Goal: Task Accomplishment & Management: Use online tool/utility

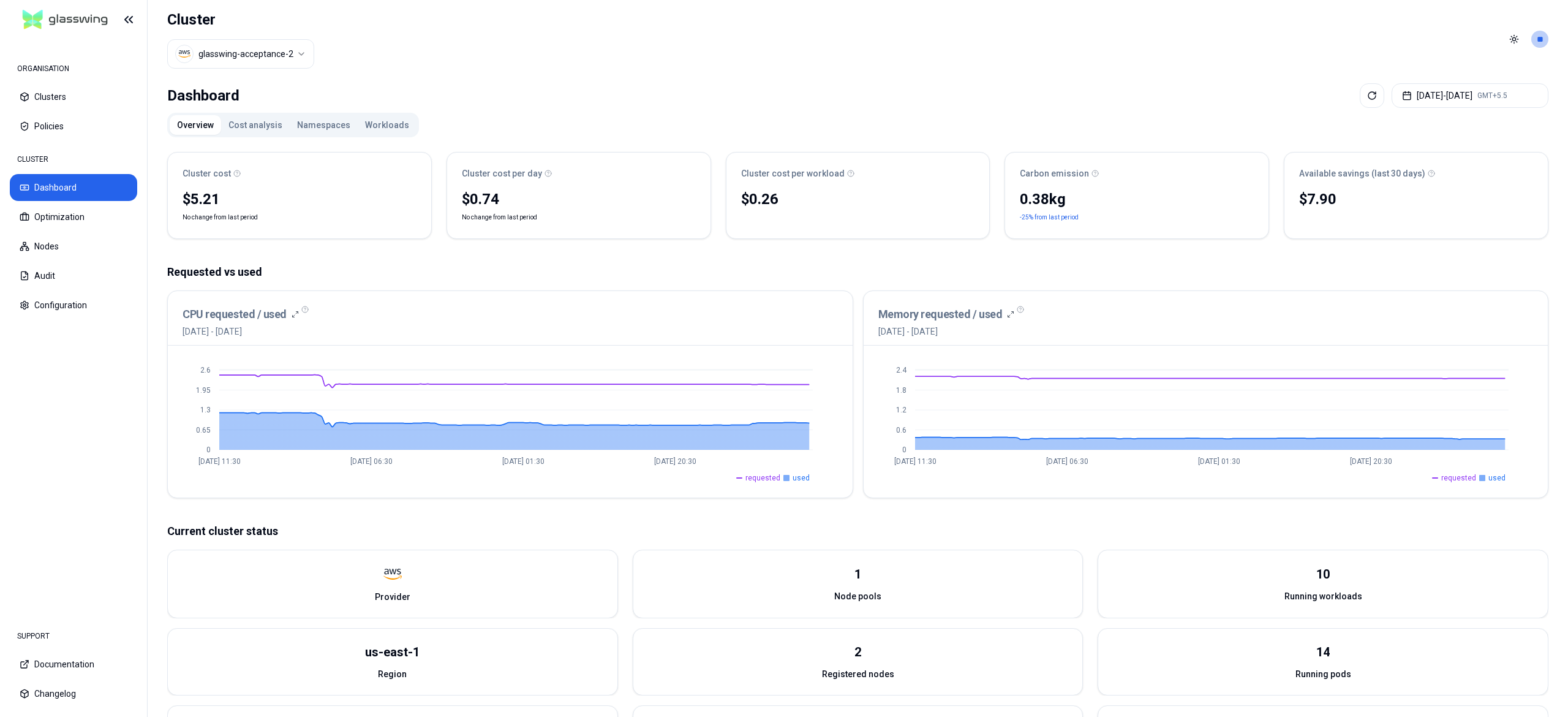
click at [378, 126] on button "Workloads" at bounding box center [386, 125] width 59 height 19
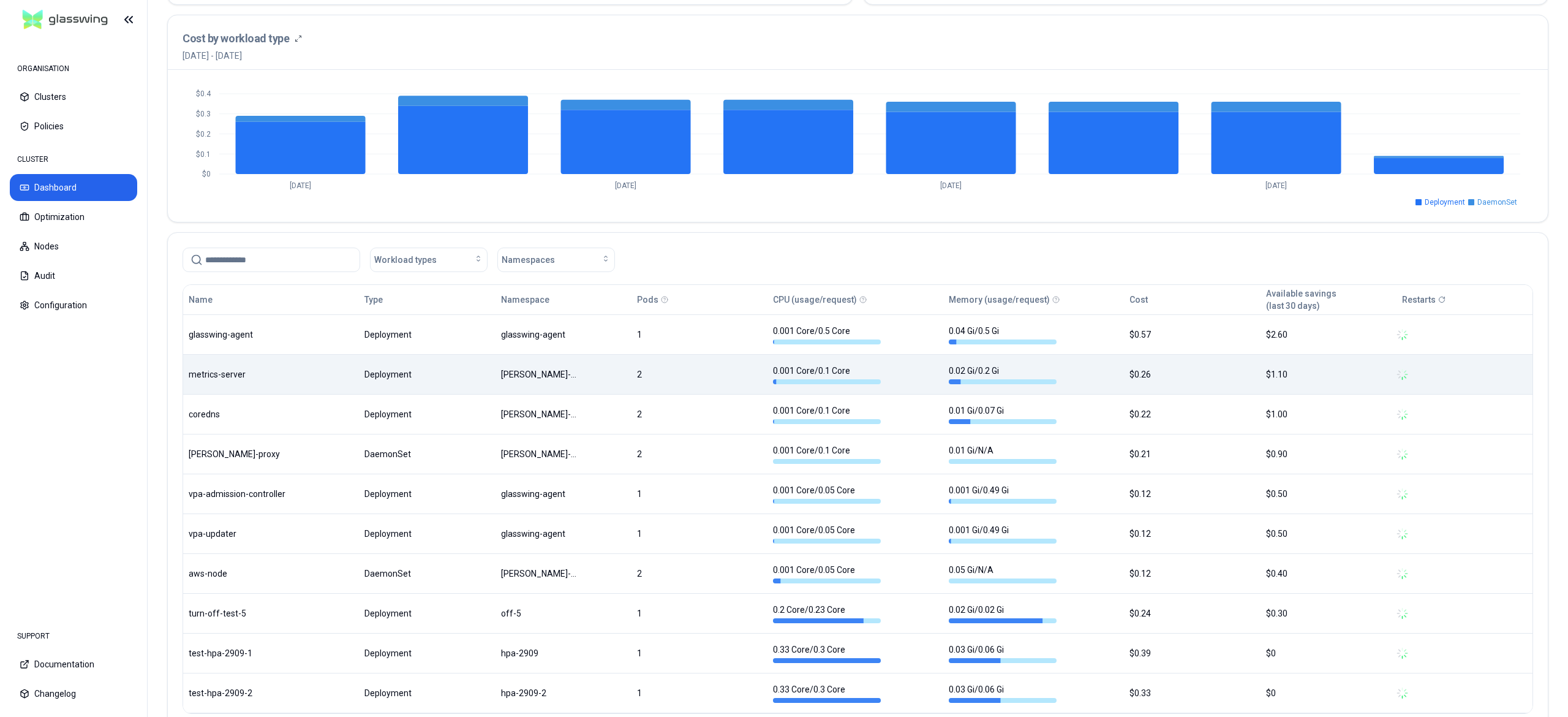
scroll to position [490, 0]
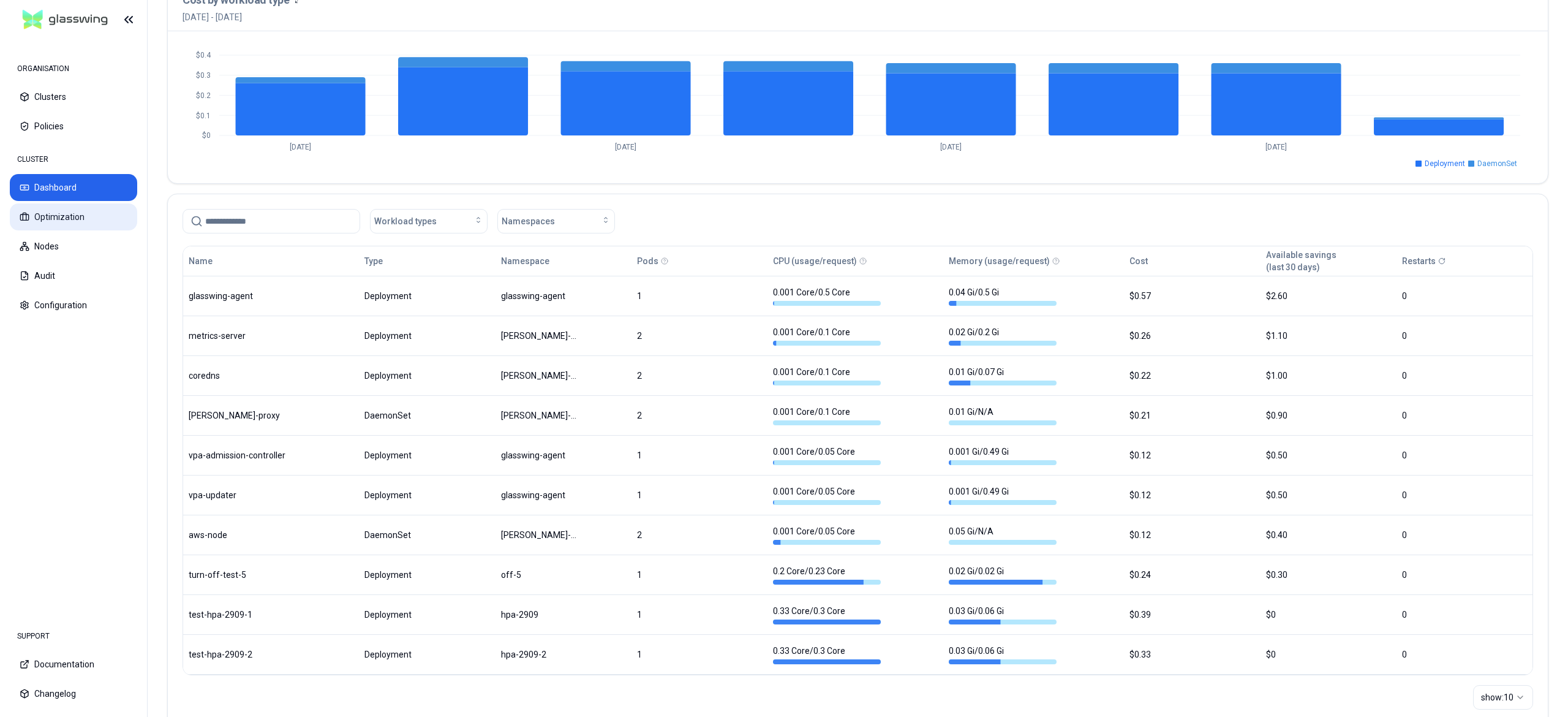
click at [92, 211] on button "Optimization" at bounding box center [73, 217] width 128 height 27
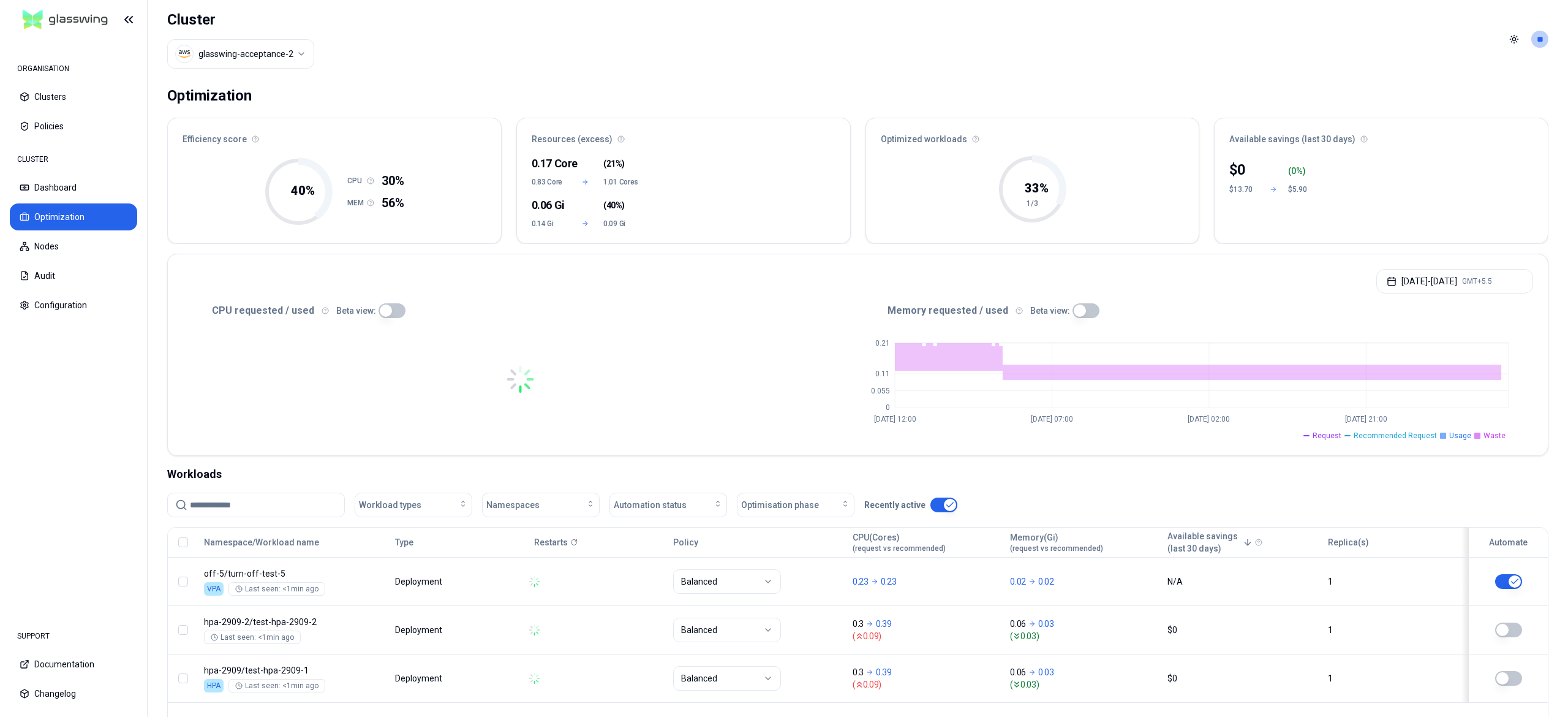
scroll to position [110, 0]
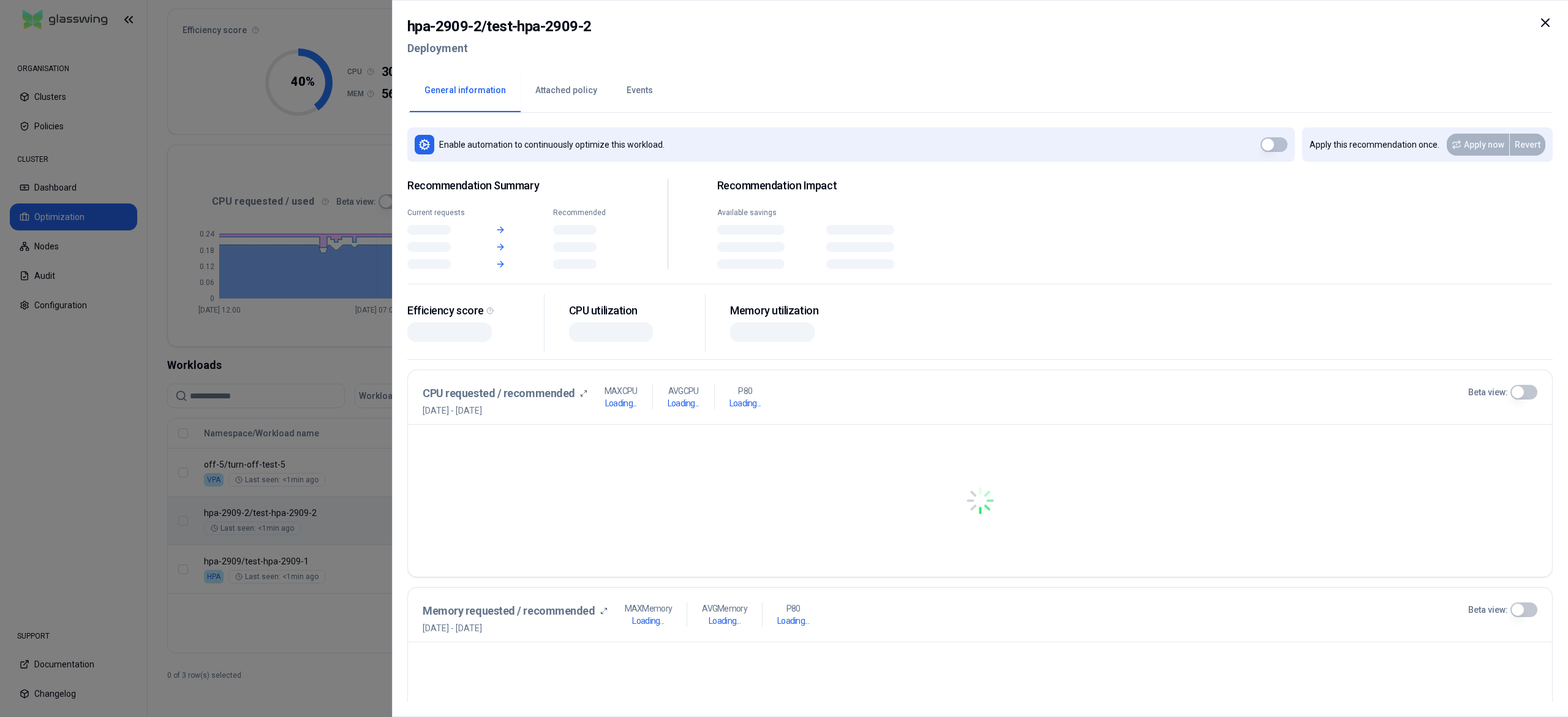
click at [471, 510] on body "ORGANISATION Clusters Policies CLUSTER Dashboard Optimization Nodes Audit Confi…" at bounding box center [784, 358] width 1568 height 717
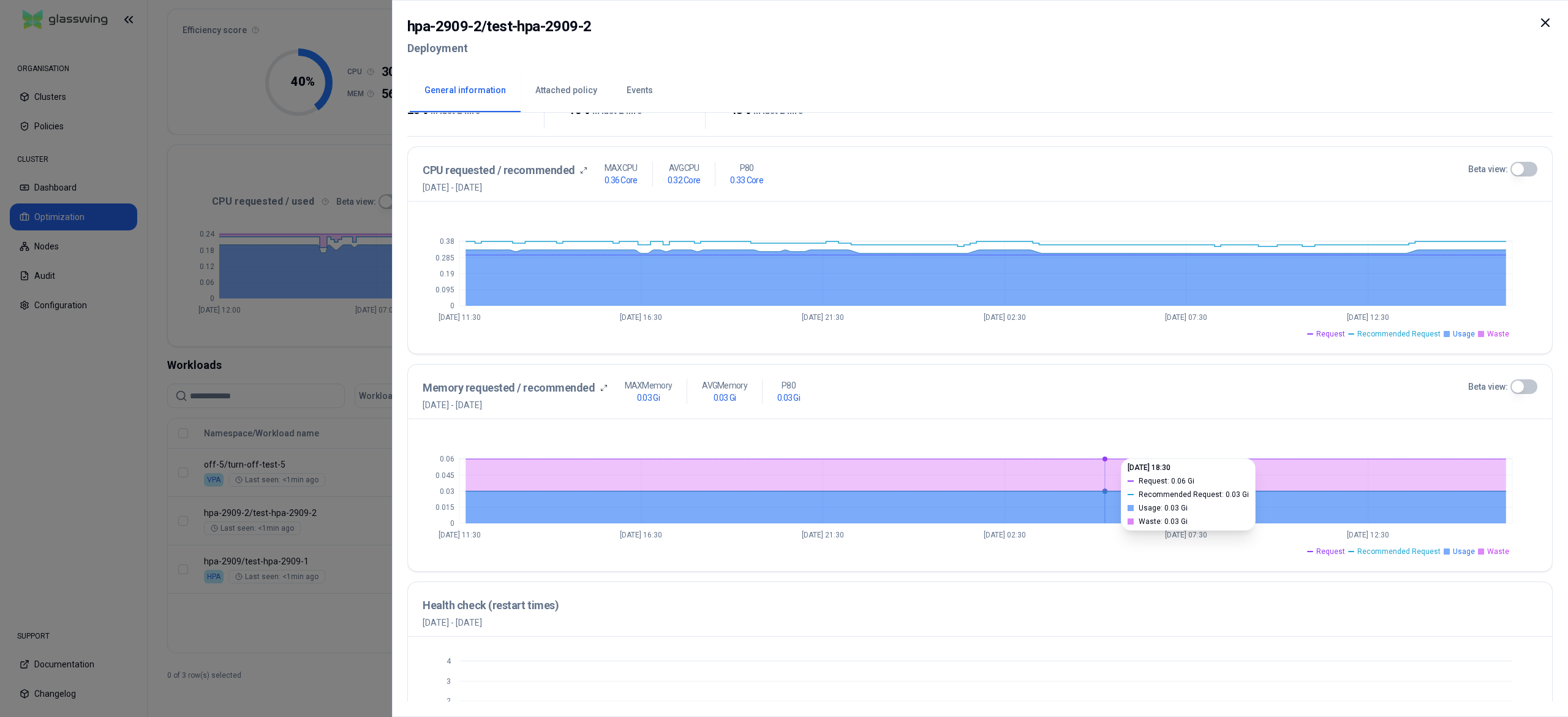
scroll to position [245, 0]
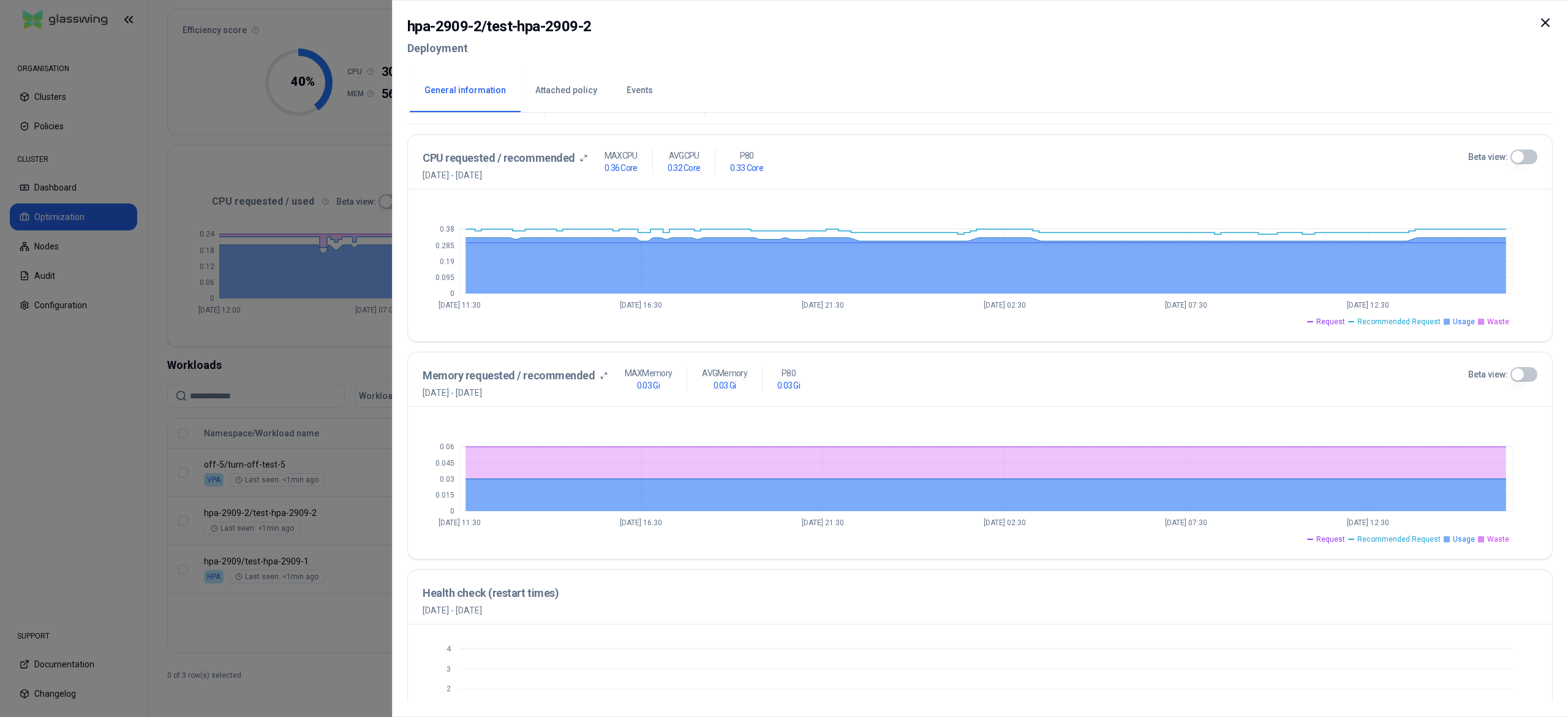
click at [280, 617] on div at bounding box center [784, 358] width 1568 height 717
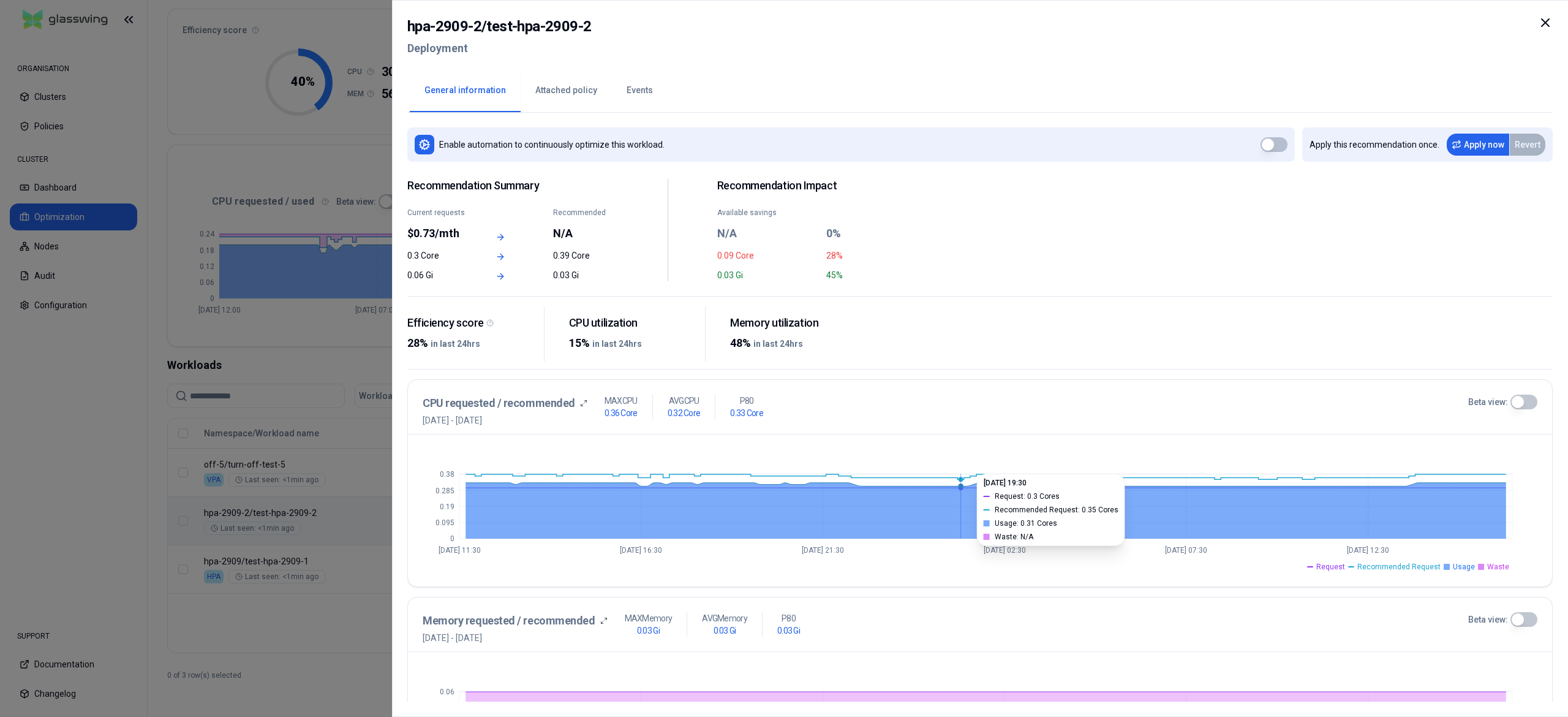
scroll to position [245, 0]
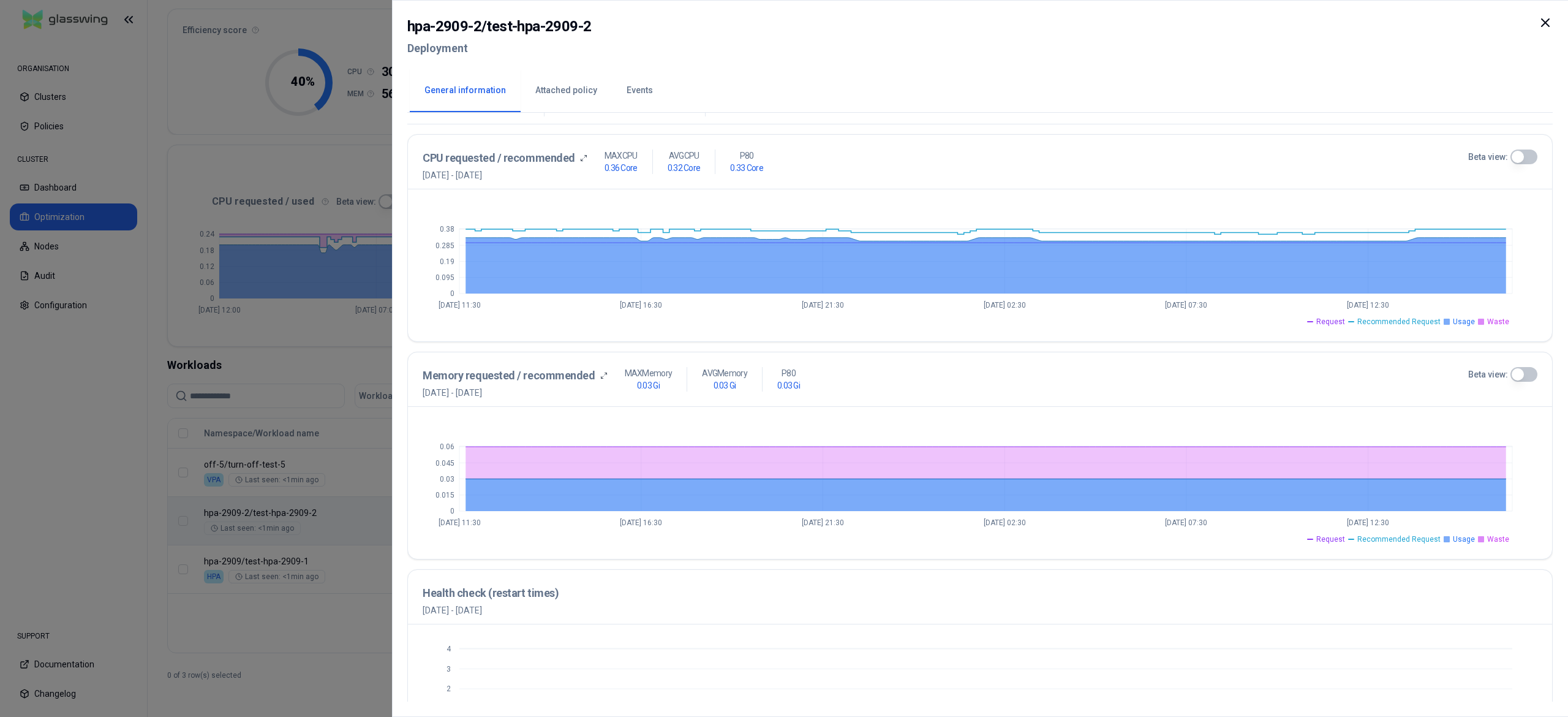
click at [285, 629] on div at bounding box center [784, 358] width 1568 height 717
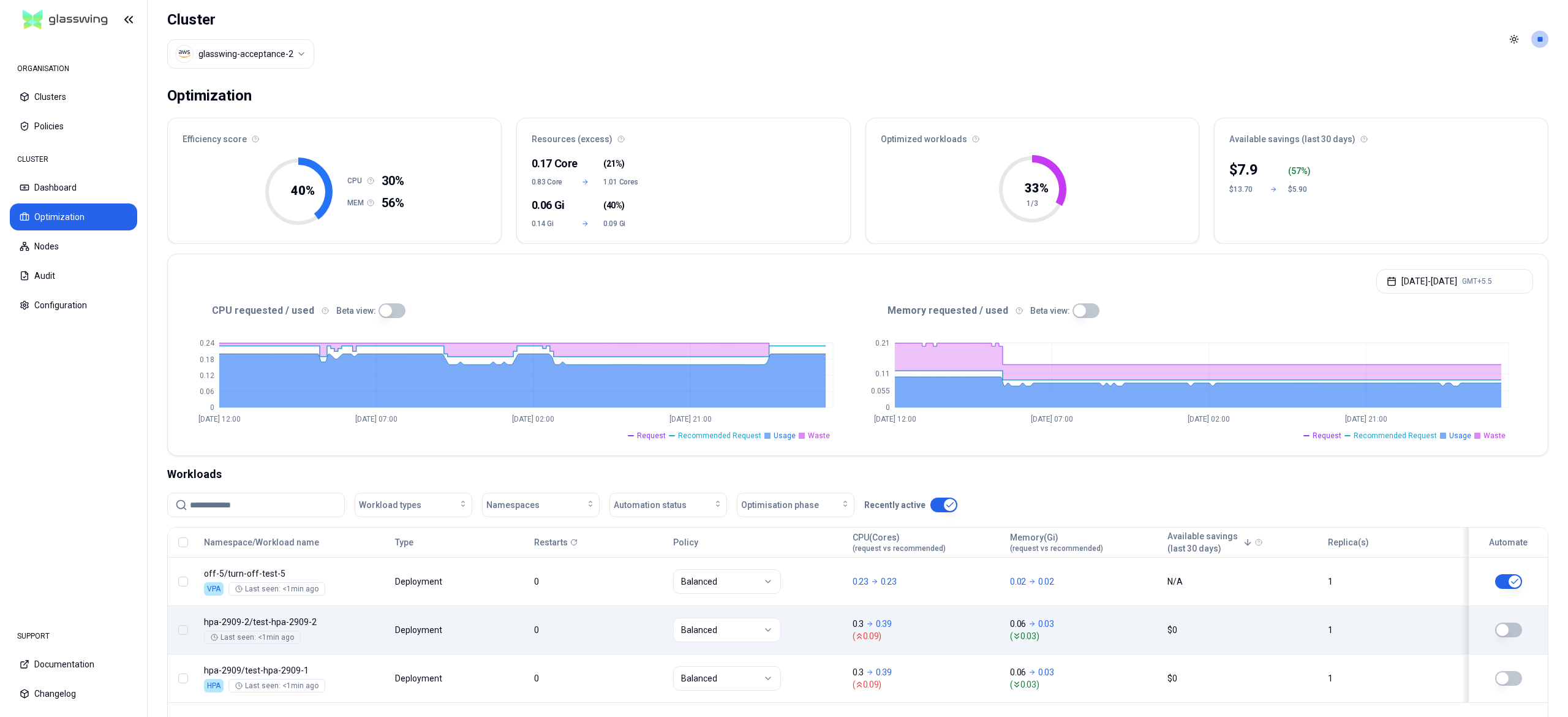
click at [247, 46] on html "ORGANISATION Clusters Policies CLUSTER Dashboard Optimization Nodes Audit Confi…" at bounding box center [784, 358] width 1568 height 717
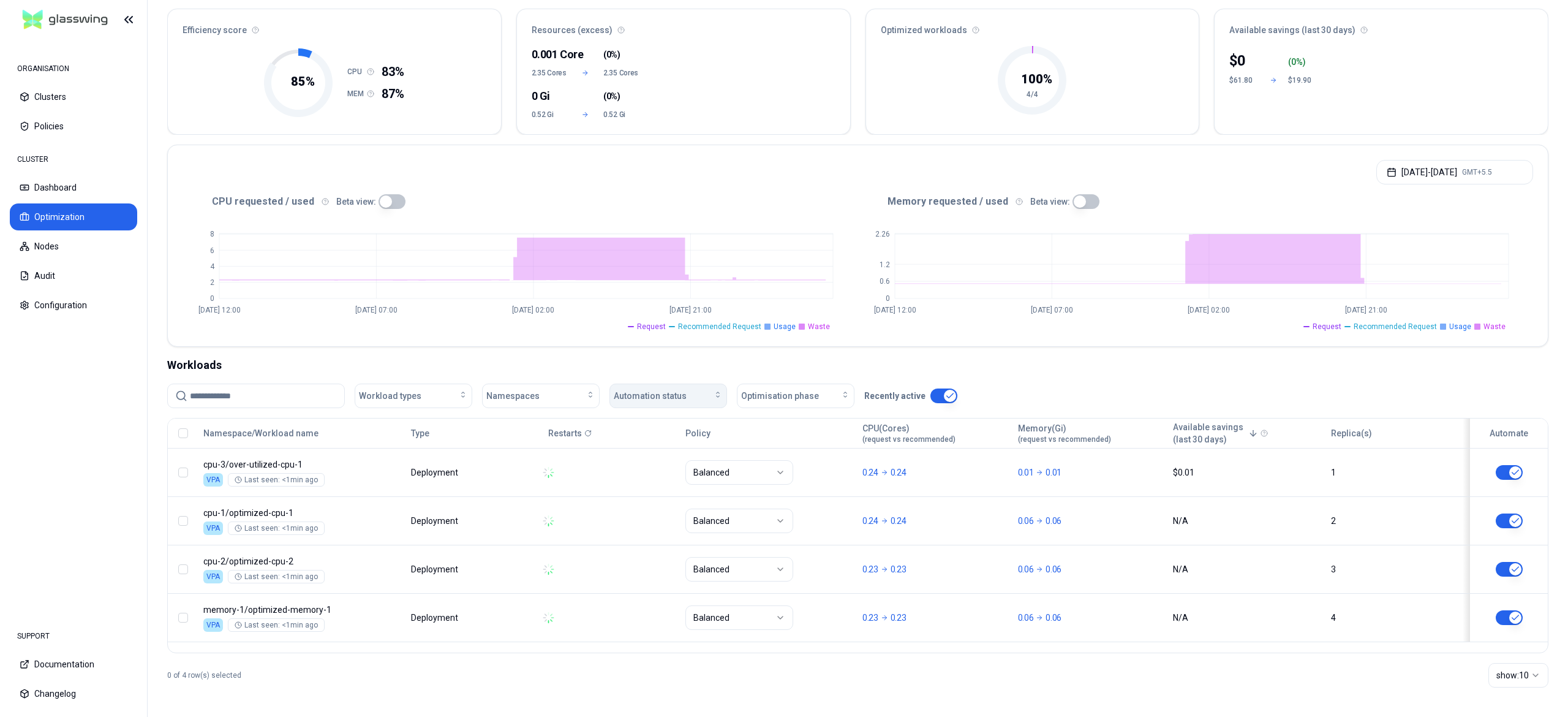
scroll to position [110, 0]
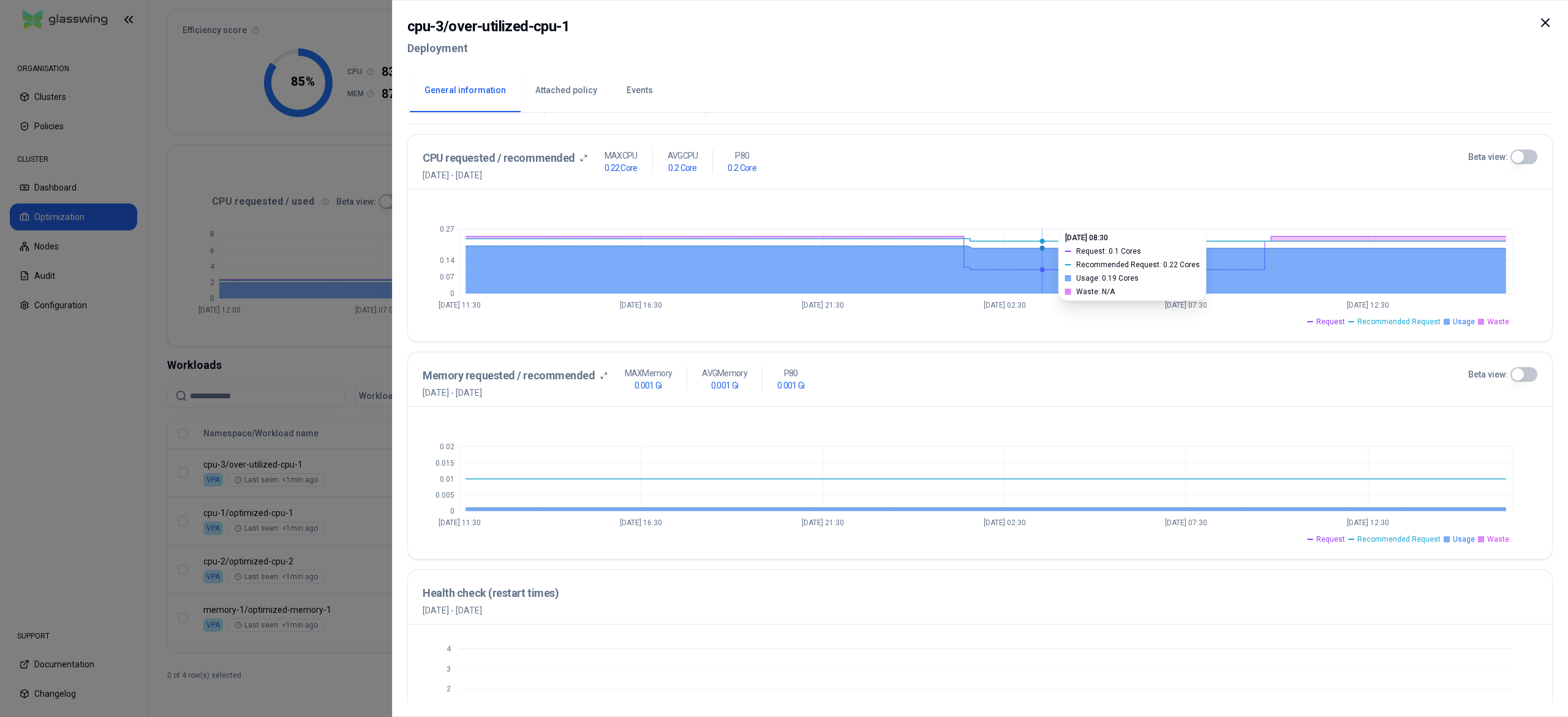
scroll to position [322, 0]
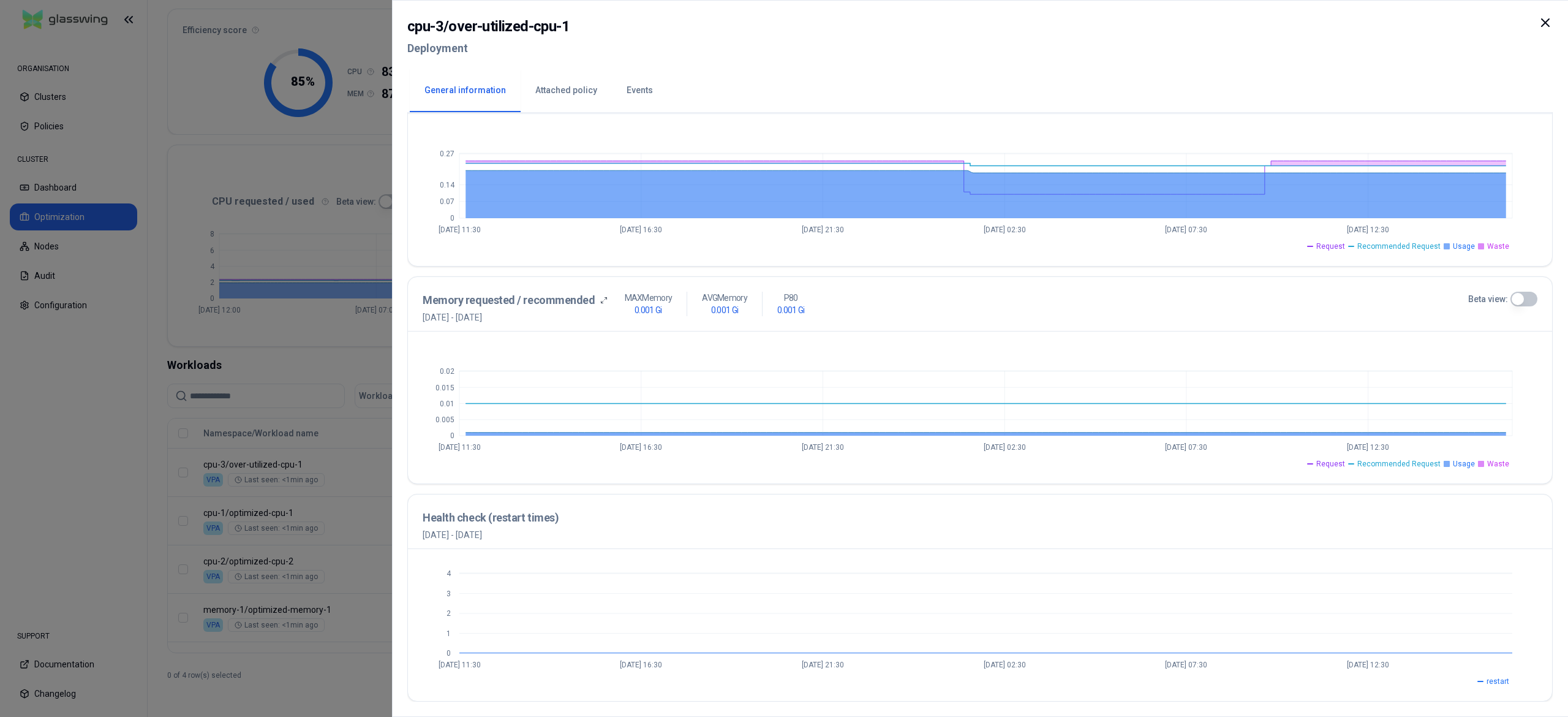
click at [331, 652] on div at bounding box center [784, 358] width 1568 height 717
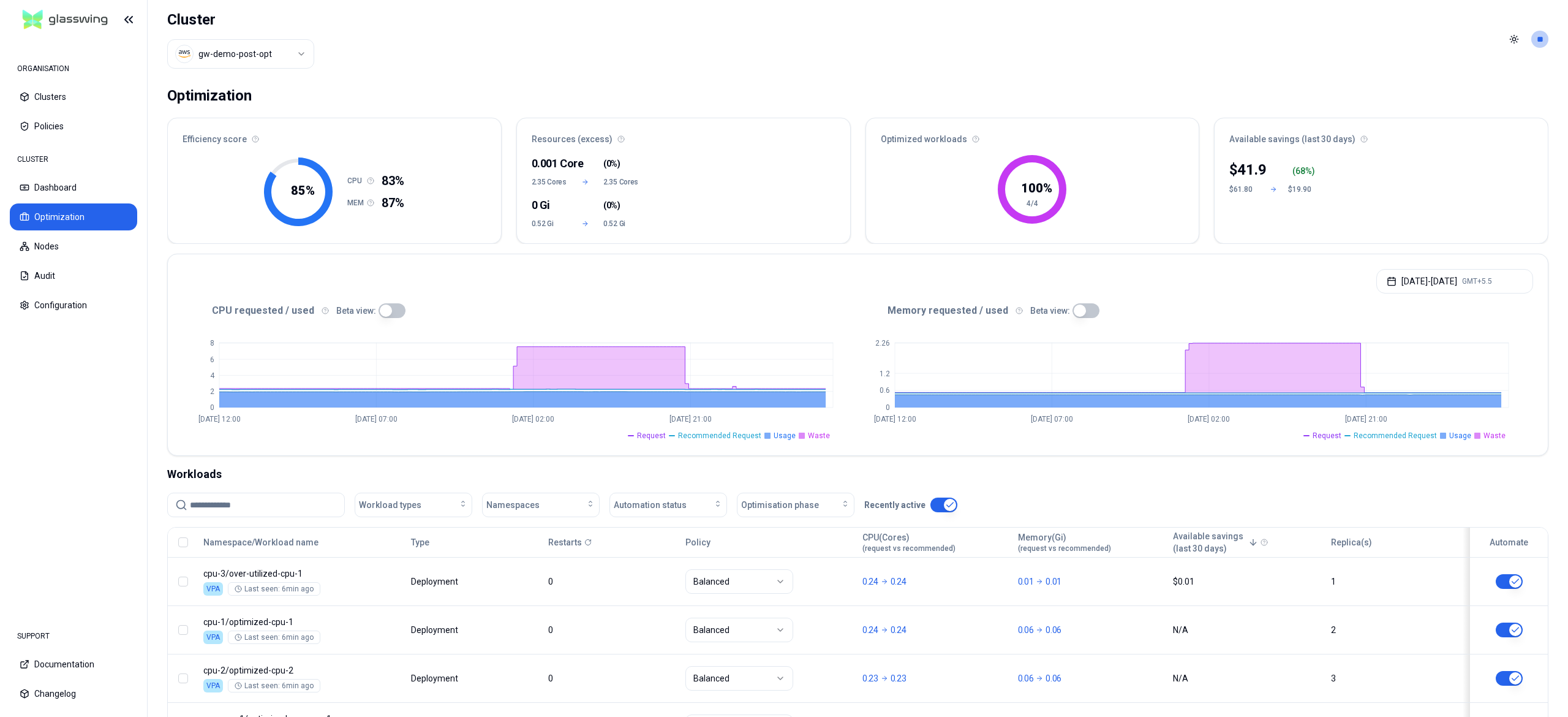
click at [246, 55] on html "ORGANISATION Clusters Policies CLUSTER Dashboard Optimization Nodes Audit Confi…" at bounding box center [784, 358] width 1568 height 717
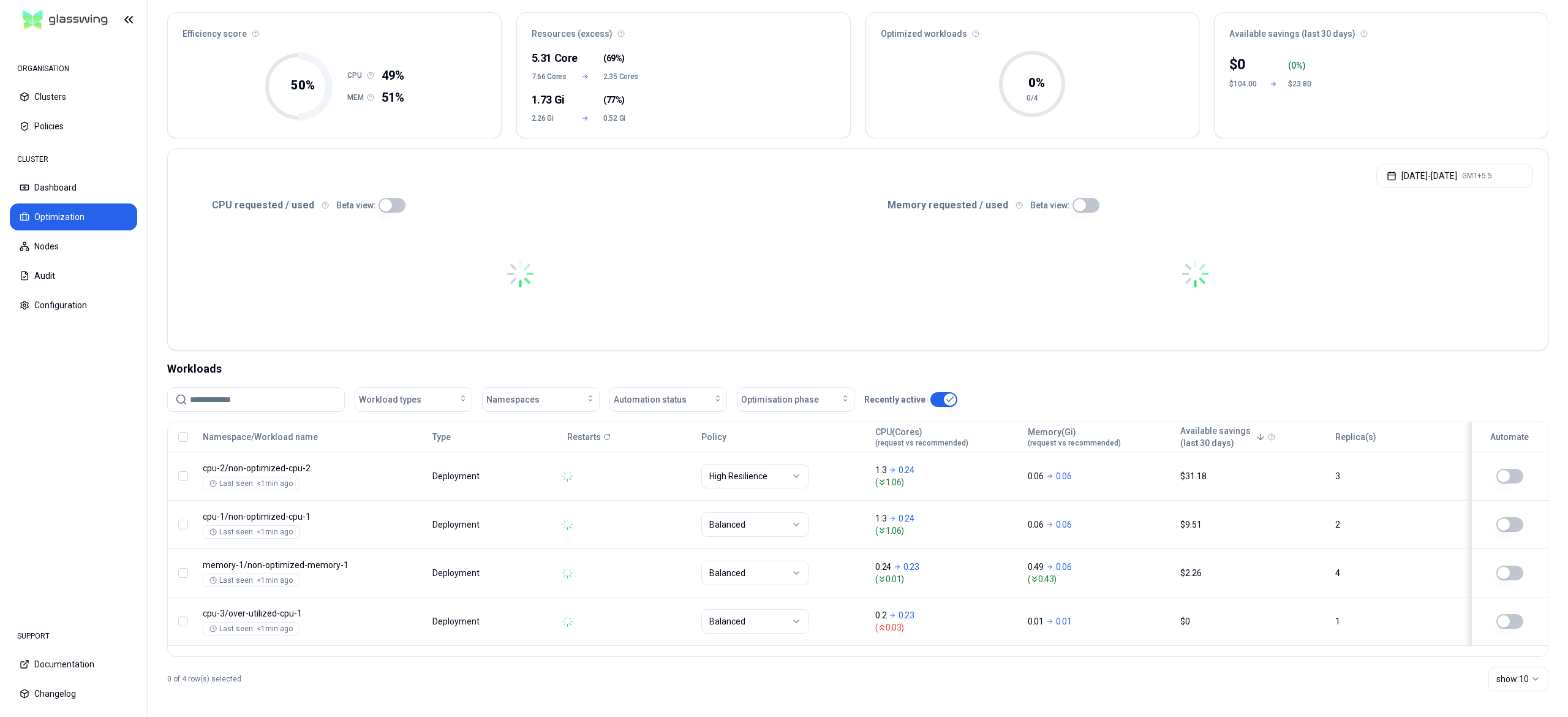
scroll to position [110, 0]
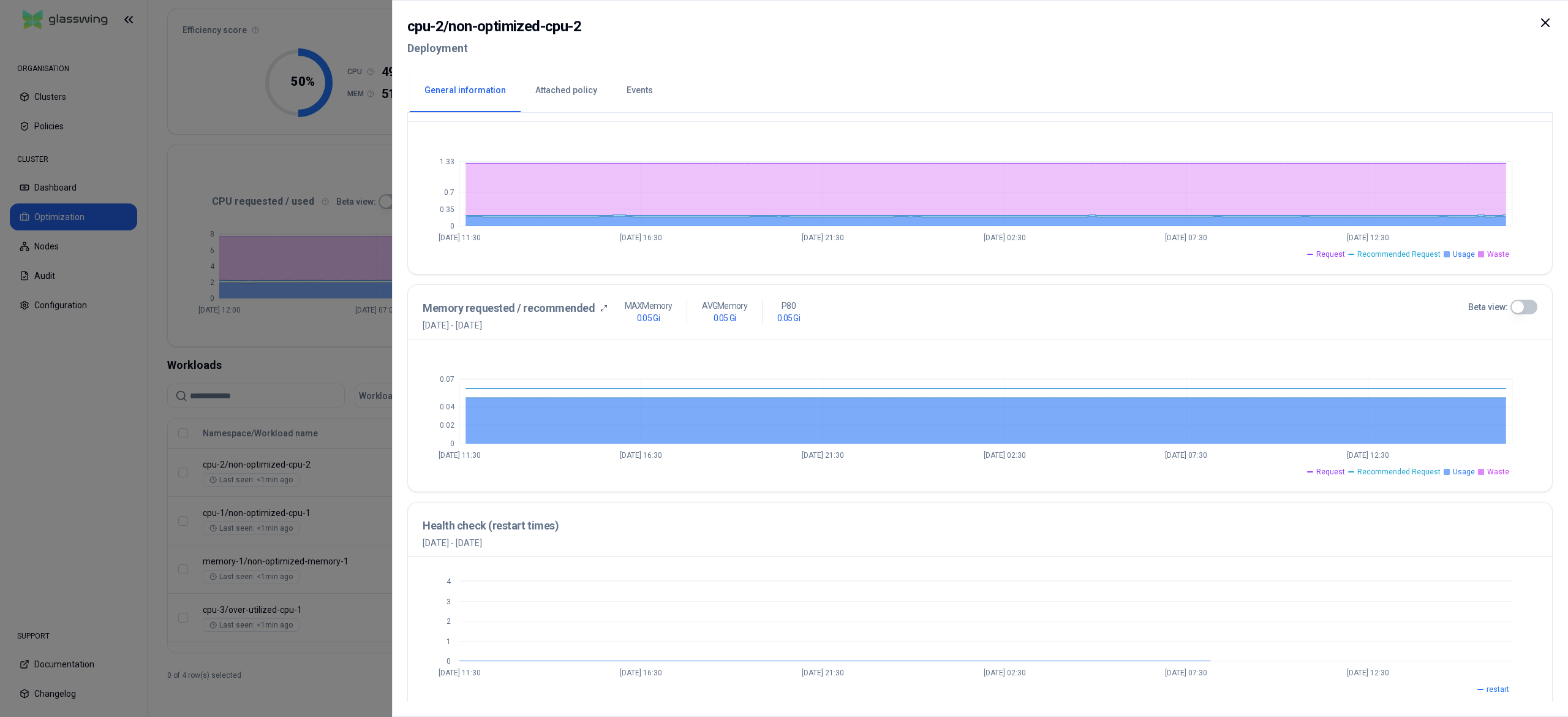
scroll to position [322, 0]
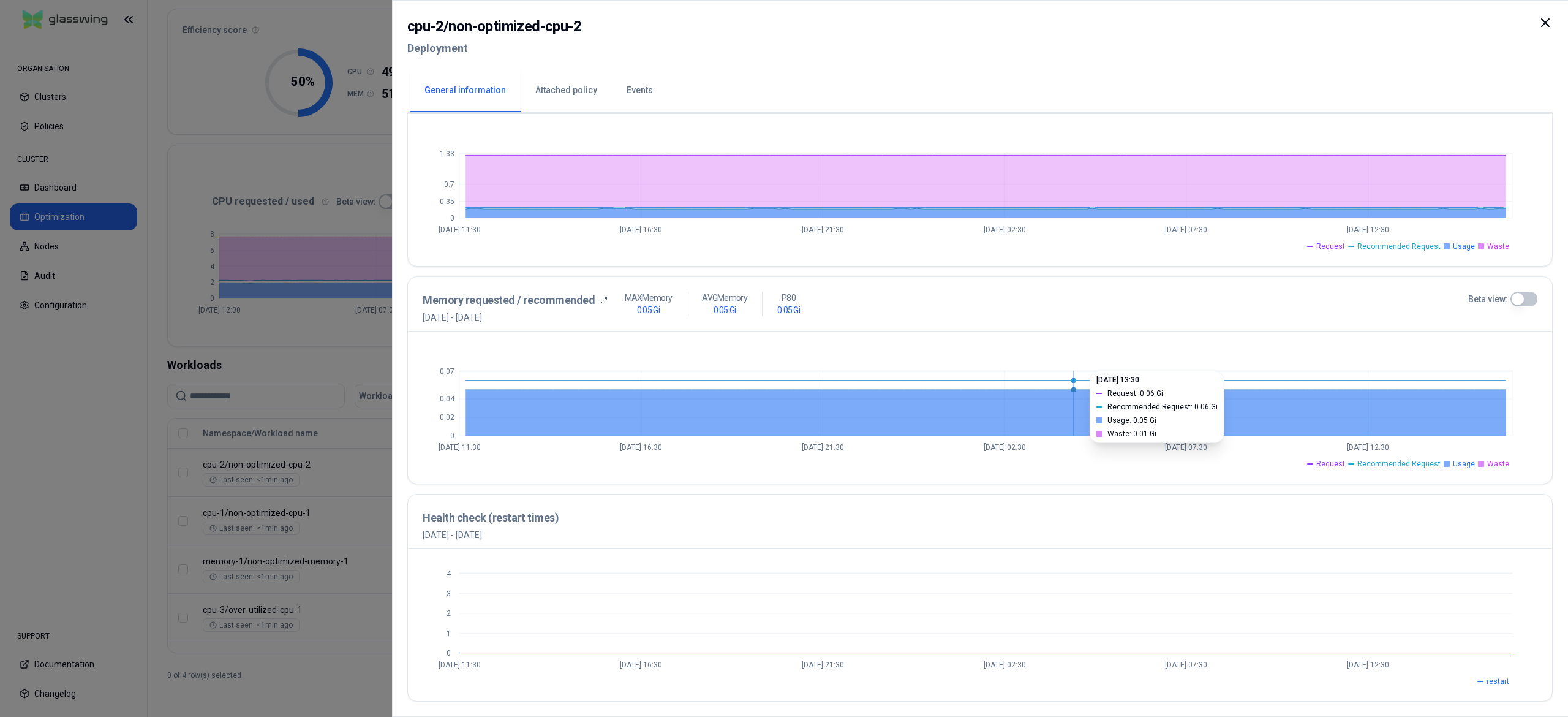
click at [1073, 421] on icon at bounding box center [986, 412] width 1041 height 46
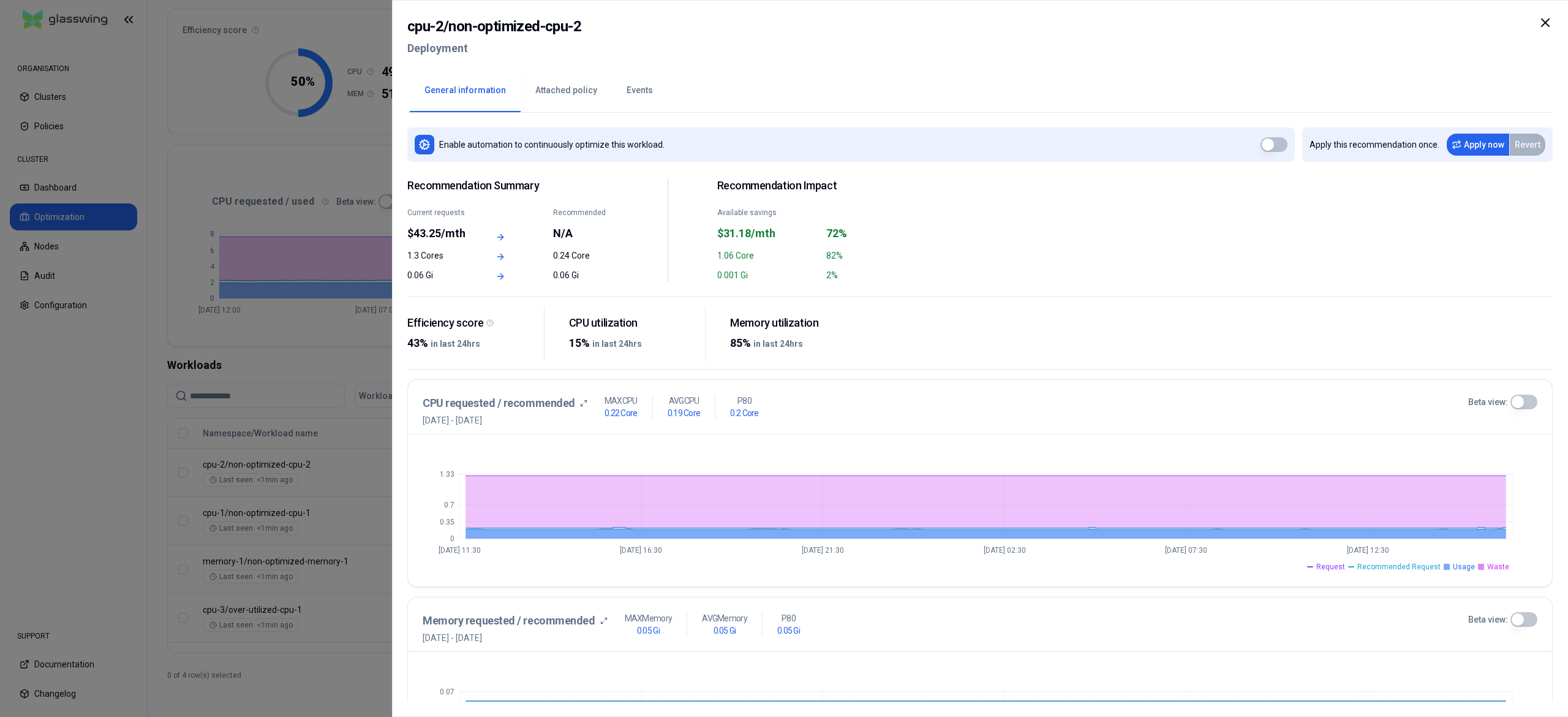
click at [337, 426] on div at bounding box center [784, 358] width 1568 height 717
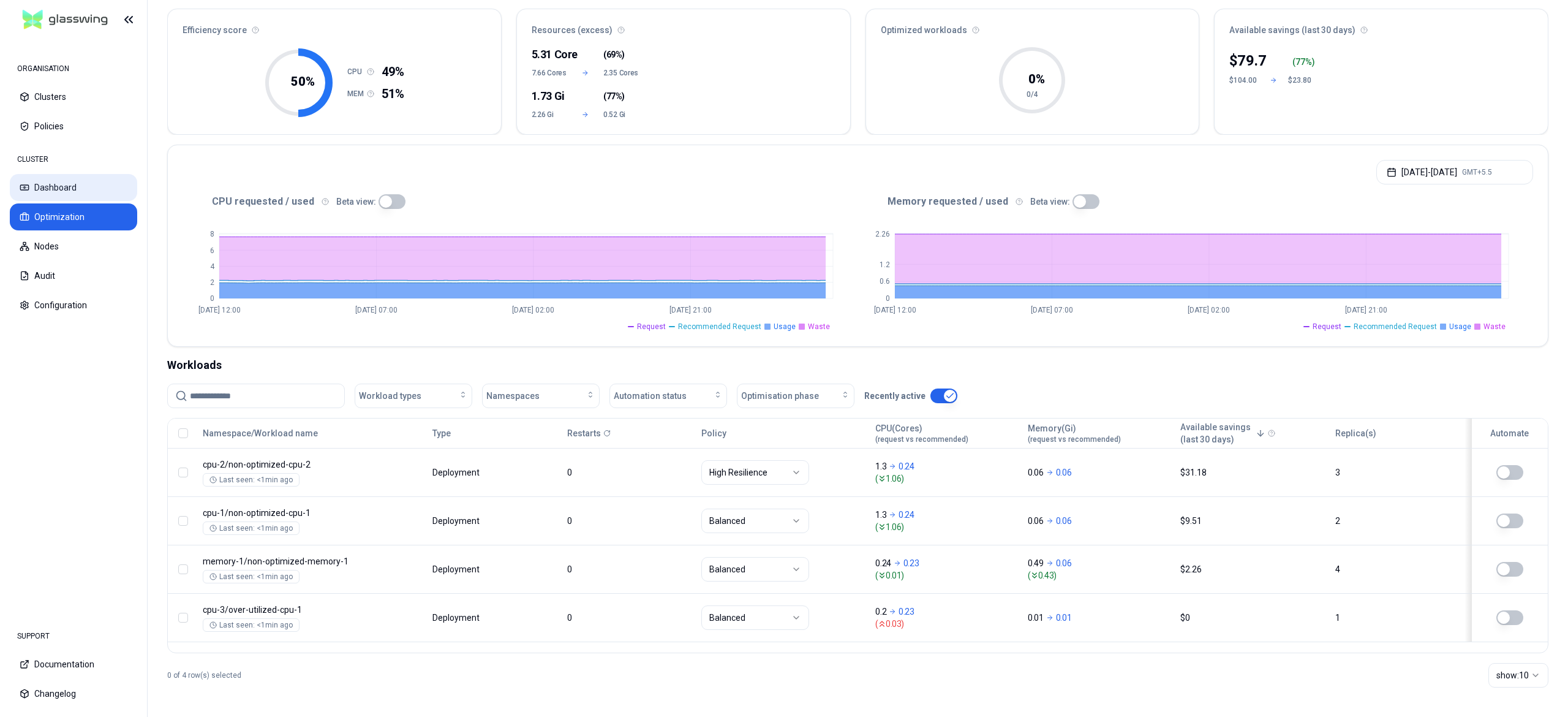
click at [91, 186] on button "Dashboard" at bounding box center [73, 188] width 128 height 27
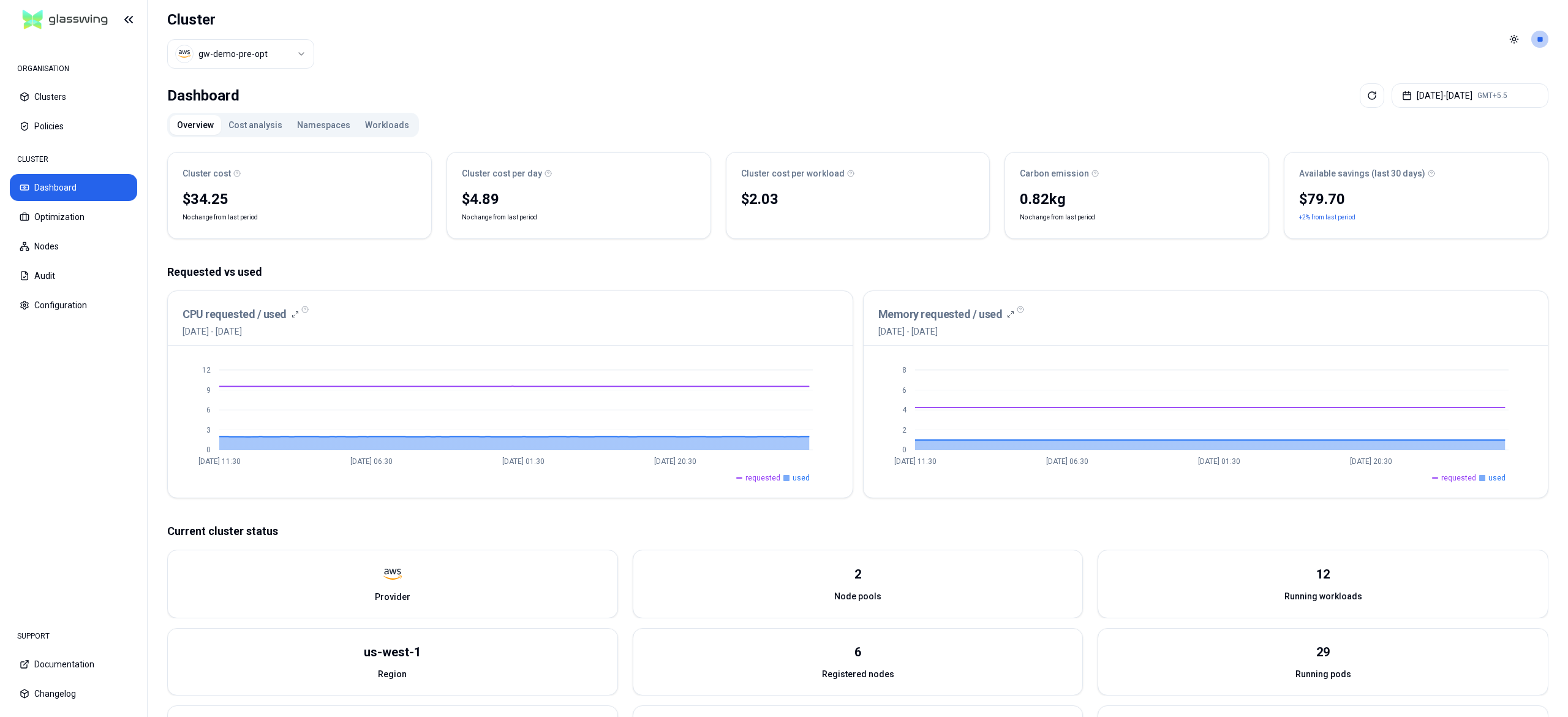
click at [388, 137] on div "Overview Cost analysis Namespaces Workloads" at bounding box center [292, 125] width 251 height 25
click at [388, 133] on div "Overview Cost analysis Namespaces Workloads" at bounding box center [292, 125] width 251 height 25
click at [388, 133] on button "Workloads" at bounding box center [386, 125] width 59 height 19
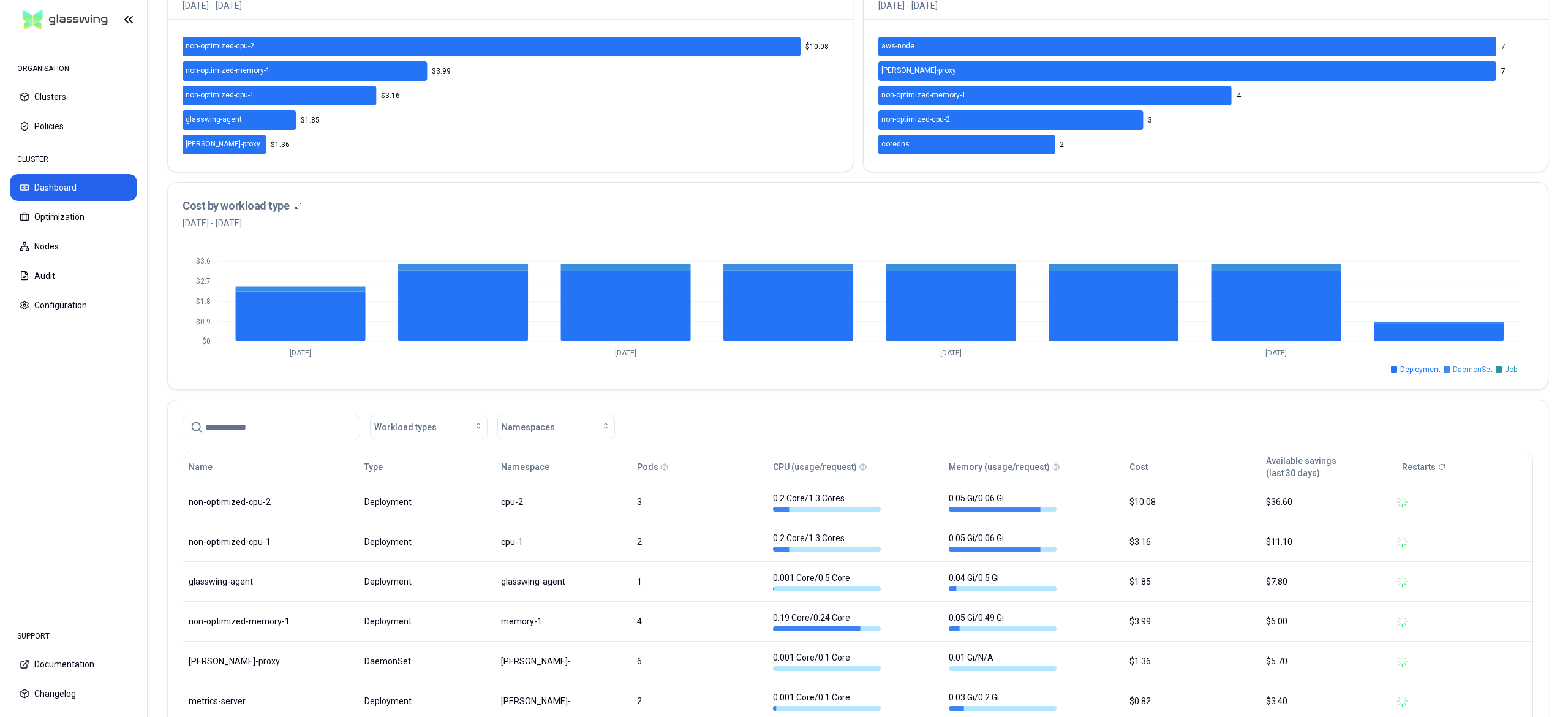
scroll to position [285, 0]
